Goal: Use online tool/utility: Use online tool/utility

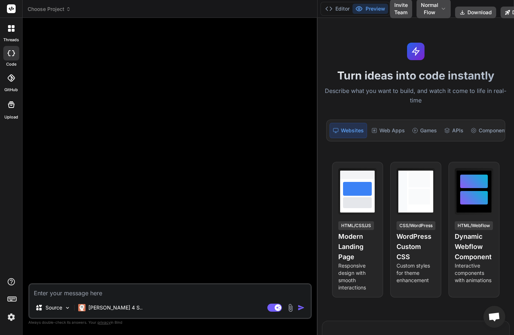
drag, startPoint x: 184, startPoint y: 175, endPoint x: 325, endPoint y: 175, distance: 140.9
click at [325, 175] on div "Choose Project Created with Pixso. Bind AI Web Search Created with Pixso. Code …" at bounding box center [269, 167] width 492 height 335
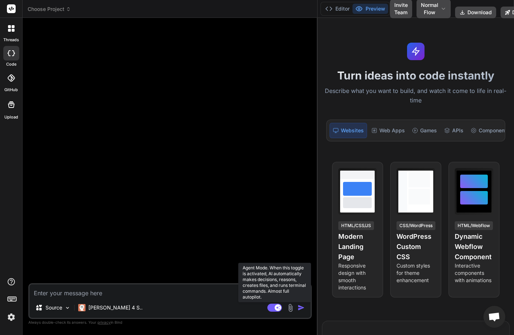
click at [275, 305] on rect at bounding box center [275, 307] width 15 height 8
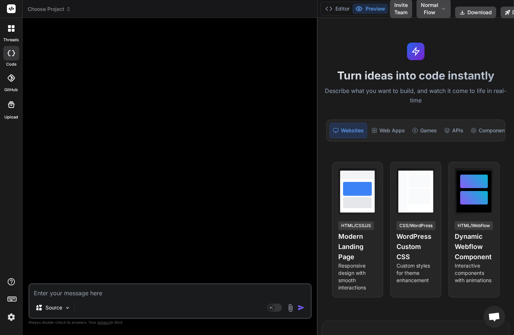
click at [92, 294] on textarea at bounding box center [169, 290] width 281 height 13
click at [66, 303] on div "Source" at bounding box center [52, 307] width 41 height 15
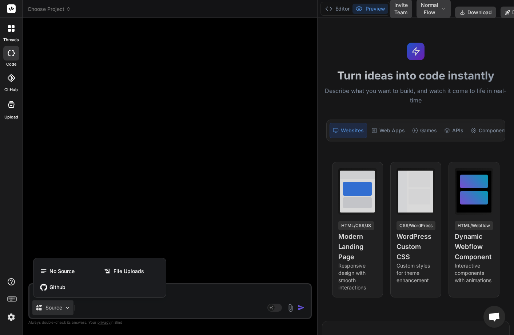
click at [66, 303] on div at bounding box center [257, 167] width 514 height 335
type textarea "x"
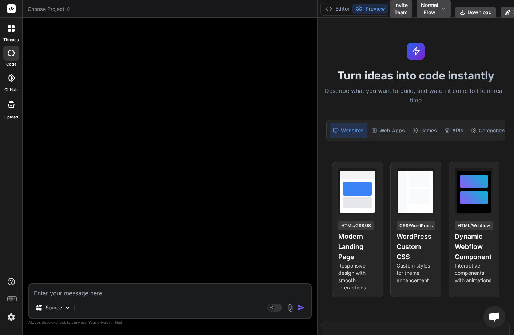
click at [72, 293] on textarea at bounding box center [169, 290] width 281 height 13
type textarea "C"
type textarea "x"
type textarea "Cr"
type textarea "x"
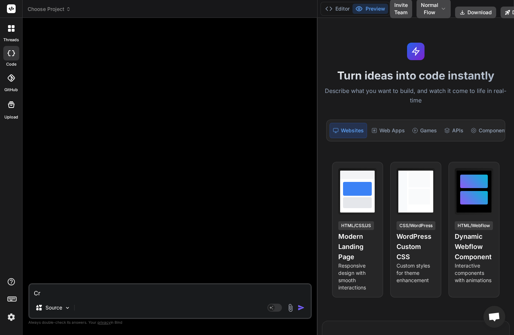
type textarea "Cre"
type textarea "x"
type textarea "Crea"
type textarea "x"
type textarea "Creat"
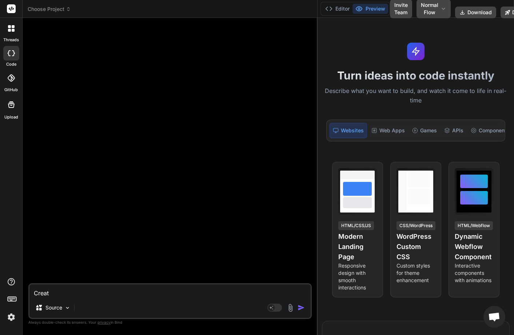
type textarea "x"
type textarea "Create"
type textarea "x"
type textarea "Create"
type textarea "x"
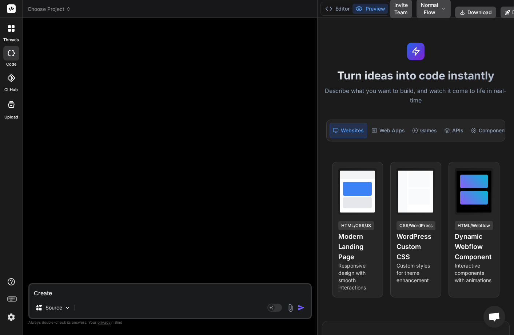
type textarea "Create a"
type textarea "x"
type textarea "Create a"
type textarea "x"
type textarea "Create a l"
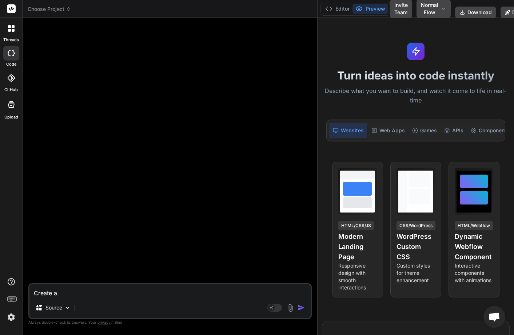
type textarea "x"
type textarea "Create a lg"
type textarea "x"
type textarea "Create a l"
type textarea "x"
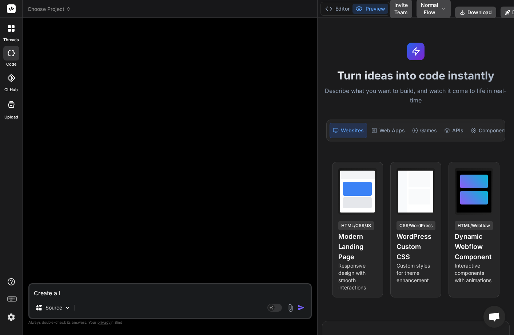
type textarea "Create a lo"
type textarea "x"
type textarea "Create a log"
type textarea "x"
type textarea "Create a logi"
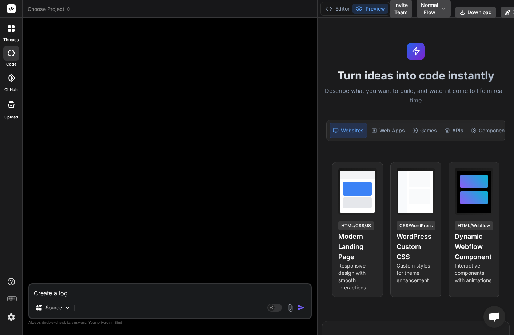
type textarea "x"
type textarea "Create a login"
type textarea "x"
type textarea "Create a login"
type textarea "x"
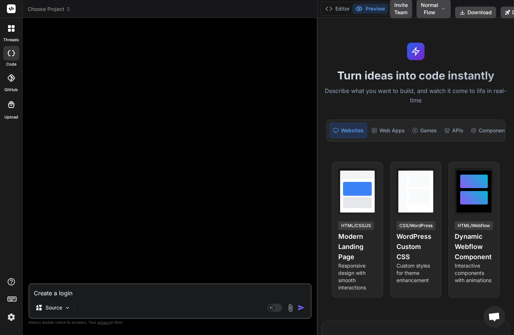
type textarea "Create a login p"
type textarea "x"
type textarea "Create a login pa"
type textarea "x"
type textarea "Create a login pag"
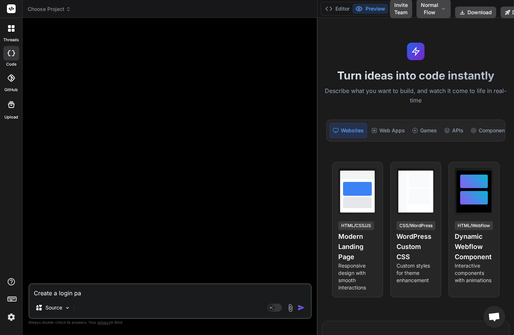
type textarea "x"
type textarea "Create a login page"
type textarea "x"
type textarea "Create a login page"
type textarea "x"
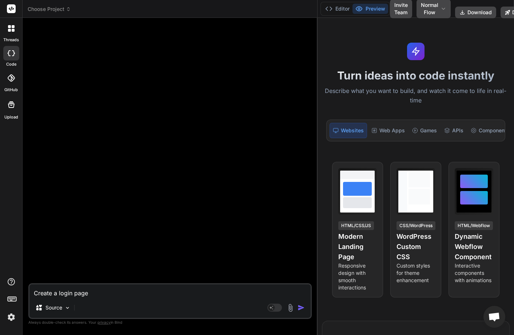
type textarea "Create a login page w"
type textarea "x"
type textarea "Create a login page wi"
type textarea "x"
type textarea "Create a login page wit"
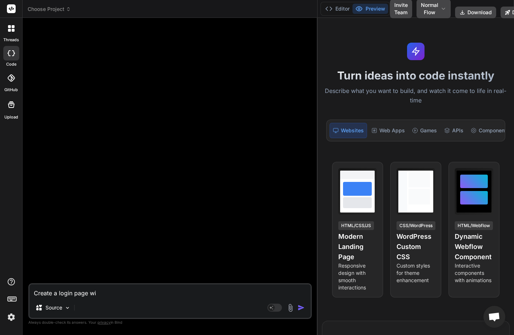
type textarea "x"
type textarea "Create a login page with"
type textarea "x"
type textarea "Create a login page with"
type textarea "x"
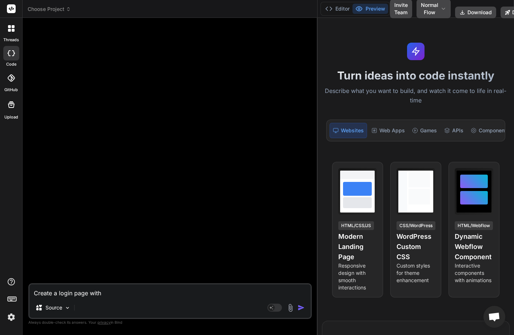
type textarea "Create a login page with r"
type textarea "x"
type textarea "Create a login page with re"
type textarea "x"
type textarea "Create a login page with rea"
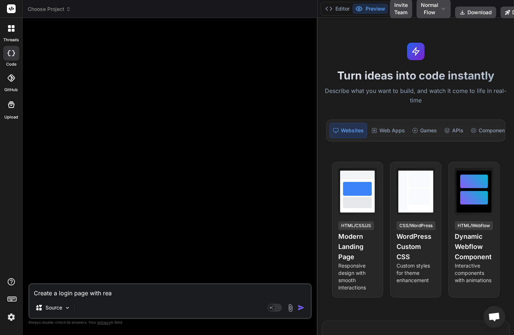
type textarea "x"
type textarea "Create a login page with reac"
type textarea "x"
type textarea "Create a login page with react"
type textarea "x"
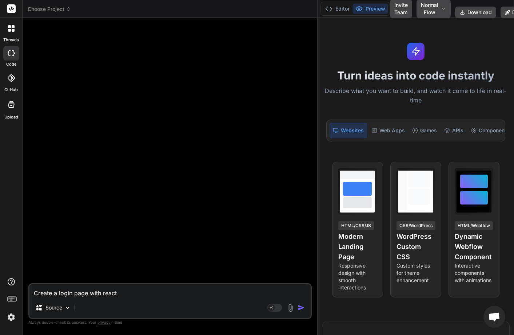
type textarea "Create a login page with react"
type textarea "x"
type textarea "Create a login page with react j"
type textarea "x"
type textarea "Create a login page with react js"
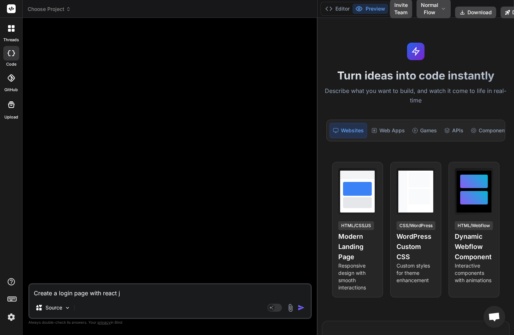
type textarea "x"
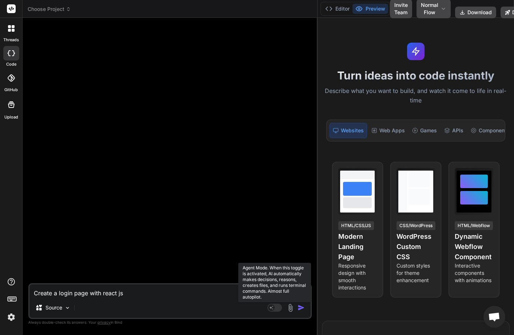
type textarea "Create a login page with react js"
click at [277, 306] on rect at bounding box center [275, 307] width 15 height 8
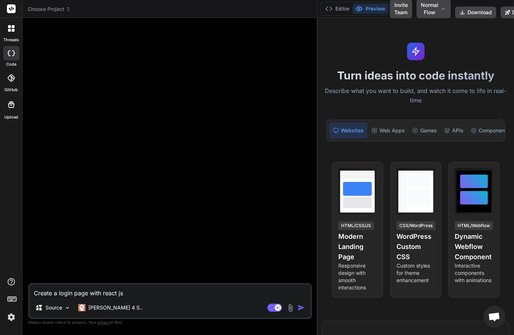
click at [300, 306] on img "button" at bounding box center [301, 307] width 7 height 7
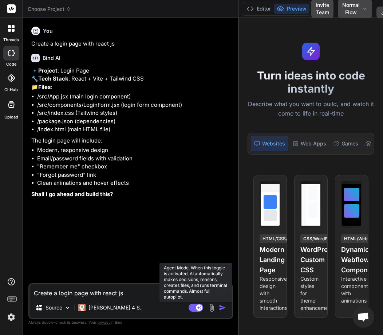
click at [193, 304] on rect at bounding box center [196, 307] width 15 height 8
type textarea "x"
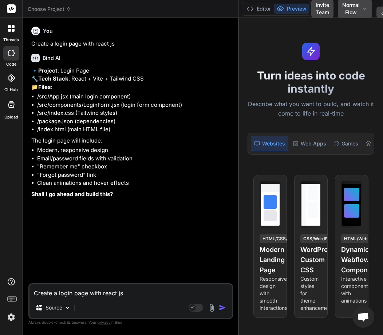
click at [69, 290] on textarea "Create a login page with react js" at bounding box center [130, 290] width 202 height 13
type textarea "Y"
type textarea "x"
type textarea "Ye"
type textarea "x"
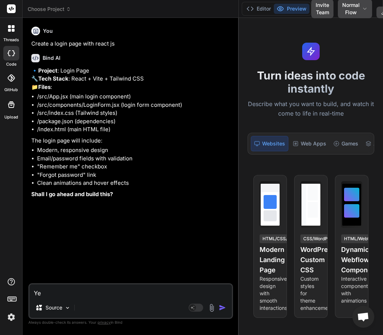
type textarea "Yes"
type textarea "x"
type textarea "Yes"
type textarea "x"
type textarea "Yes p"
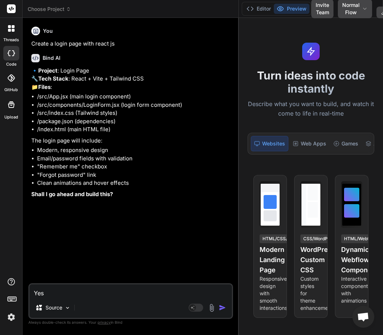
type textarea "x"
type textarea "Yes pr"
type textarea "x"
type textarea "Yes pro"
type textarea "x"
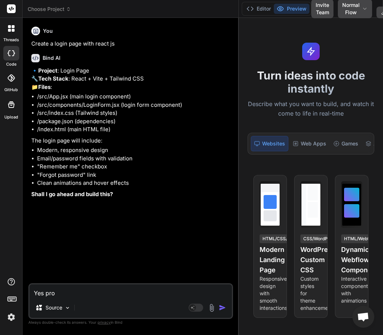
type textarea "Yes proc"
type textarea "x"
type textarea "Yes proce"
type textarea "x"
type textarea "Yes procee"
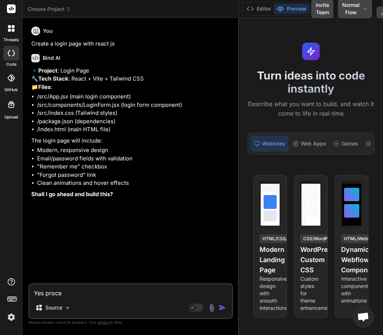
type textarea "x"
type textarea "Yes proceed"
type textarea "x"
type textarea "Yes proceed"
drag, startPoint x: 225, startPoint y: 308, endPoint x: 231, endPoint y: 304, distance: 8.1
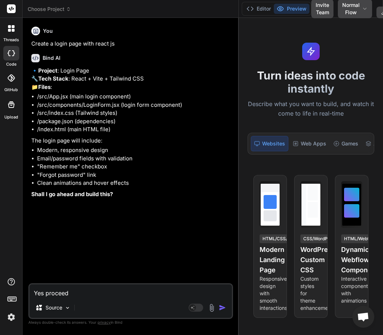
click at [225, 308] on img "button" at bounding box center [222, 307] width 7 height 7
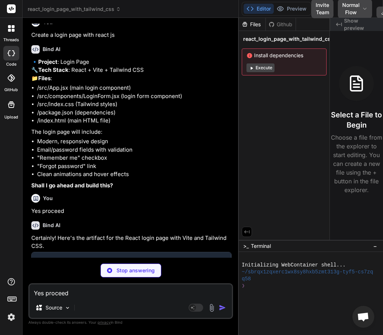
scroll to position [9, 0]
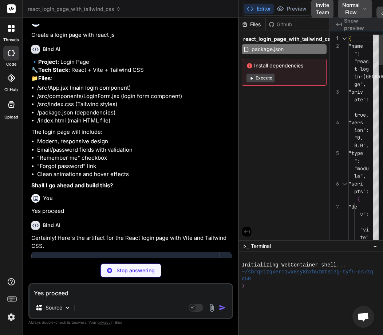
type textarea "x"
type textarea "/script> </body> </html>"
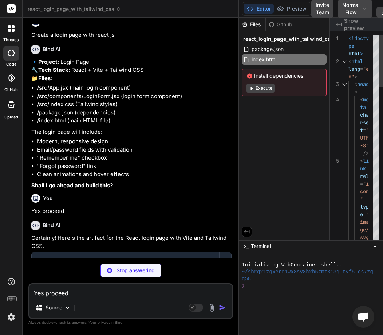
type textarea "x"
type textarea "ospace; }"
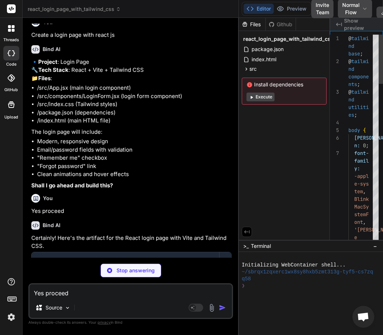
type textarea "x"
type textarea "> </React.StrictMode>, );"
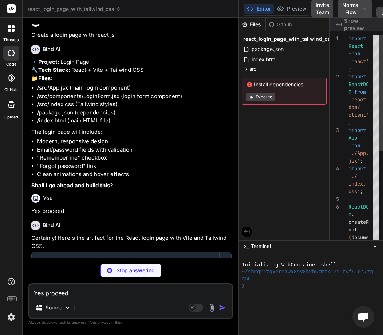
type textarea "x"
type textarea "> ); } export default App;"
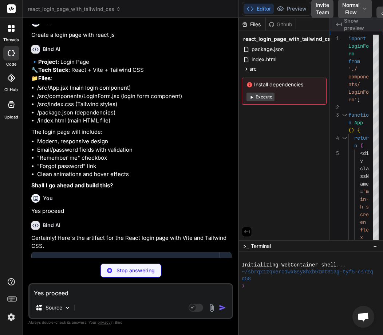
type textarea "x"
type textarea "LoginForm;"
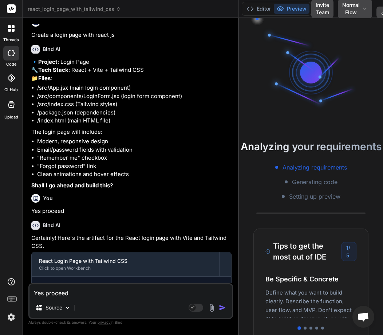
scroll to position [138, 0]
type textarea "x"
